Goal: Information Seeking & Learning: Learn about a topic

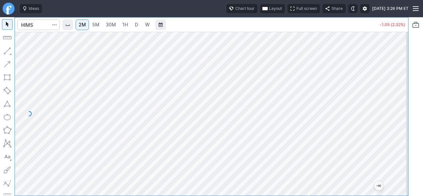
click at [101, 26] on link "5M" at bounding box center [95, 25] width 13 height 11
click at [85, 25] on span "2M" at bounding box center [82, 25] width 7 height 6
click at [103, 25] on link "30M" at bounding box center [111, 25] width 16 height 11
click at [99, 25] on span "5M" at bounding box center [95, 25] width 7 height 6
click at [136, 25] on span "D" at bounding box center [136, 25] width 3 height 6
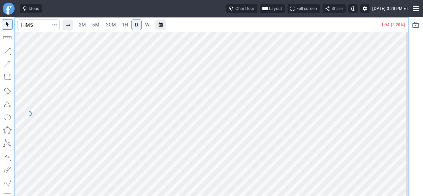
click at [97, 26] on span "5M" at bounding box center [95, 25] width 7 height 6
click at [35, 25] on input "Search" at bounding box center [39, 25] width 42 height 11
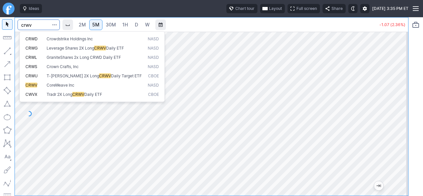
type input "crwv"
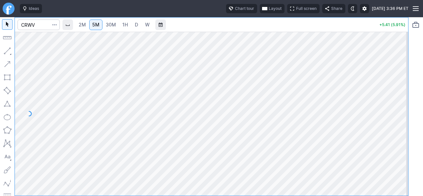
click at [83, 26] on span "2M" at bounding box center [82, 25] width 7 height 6
drag, startPoint x: 403, startPoint y: 141, endPoint x: 400, endPoint y: 121, distance: 20.8
click at [401, 121] on div at bounding box center [401, 111] width 14 height 147
drag, startPoint x: 405, startPoint y: 151, endPoint x: 404, endPoint y: 98, distance: 53.2
click at [404, 98] on div at bounding box center [401, 111] width 14 height 147
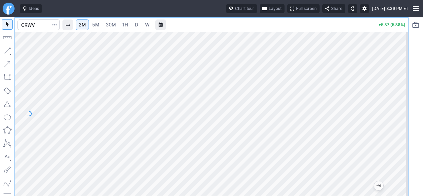
drag, startPoint x: 399, startPoint y: 94, endPoint x: 395, endPoint y: 116, distance: 22.6
click at [396, 116] on div at bounding box center [401, 111] width 14 height 147
click at [392, 112] on div at bounding box center [211, 114] width 393 height 164
drag, startPoint x: 399, startPoint y: 76, endPoint x: 398, endPoint y: 89, distance: 13.0
click at [399, 88] on div at bounding box center [401, 111] width 14 height 147
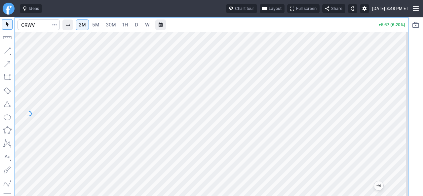
drag, startPoint x: 399, startPoint y: 130, endPoint x: 397, endPoint y: 103, distance: 26.6
click at [397, 103] on div at bounding box center [401, 111] width 14 height 147
drag, startPoint x: 397, startPoint y: 99, endPoint x: 397, endPoint y: 128, distance: 29.1
click at [397, 128] on div at bounding box center [401, 111] width 14 height 147
drag, startPoint x: 403, startPoint y: 145, endPoint x: 401, endPoint y: 130, distance: 15.0
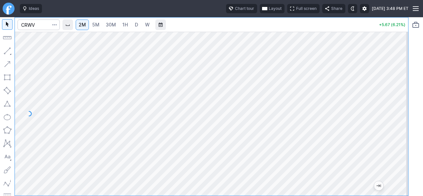
click at [403, 131] on div at bounding box center [401, 111] width 14 height 147
drag, startPoint x: 402, startPoint y: 127, endPoint x: 400, endPoint y: 134, distance: 7.5
click at [400, 134] on div at bounding box center [401, 111] width 14 height 147
drag, startPoint x: 404, startPoint y: 156, endPoint x: 403, endPoint y: 135, distance: 21.5
click at [403, 135] on div at bounding box center [401, 111] width 14 height 147
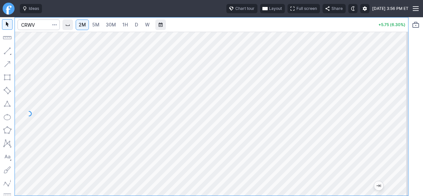
drag, startPoint x: 397, startPoint y: 93, endPoint x: 398, endPoint y: 99, distance: 5.8
click at [398, 99] on div at bounding box center [401, 111] width 14 height 147
click at [400, 93] on div at bounding box center [401, 111] width 14 height 147
drag, startPoint x: 398, startPoint y: 93, endPoint x: 398, endPoint y: 97, distance: 4.3
click at [398, 97] on div at bounding box center [401, 111] width 14 height 147
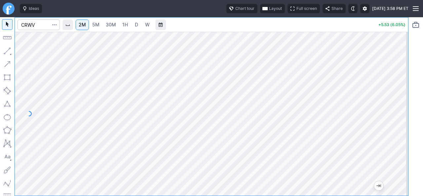
drag, startPoint x: 402, startPoint y: 82, endPoint x: 397, endPoint y: 103, distance: 21.0
click at [402, 96] on div at bounding box center [401, 111] width 14 height 147
drag, startPoint x: 402, startPoint y: 119, endPoint x: 396, endPoint y: 124, distance: 7.7
click at [402, 123] on div at bounding box center [401, 111] width 14 height 147
drag, startPoint x: 401, startPoint y: 141, endPoint x: 402, endPoint y: 113, distance: 27.5
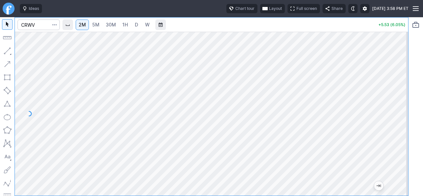
click at [402, 113] on div at bounding box center [401, 111] width 14 height 147
drag, startPoint x: 399, startPoint y: 111, endPoint x: 396, endPoint y: 132, distance: 20.3
click at [396, 132] on div at bounding box center [401, 111] width 14 height 147
